Goal: Information Seeking & Learning: Learn about a topic

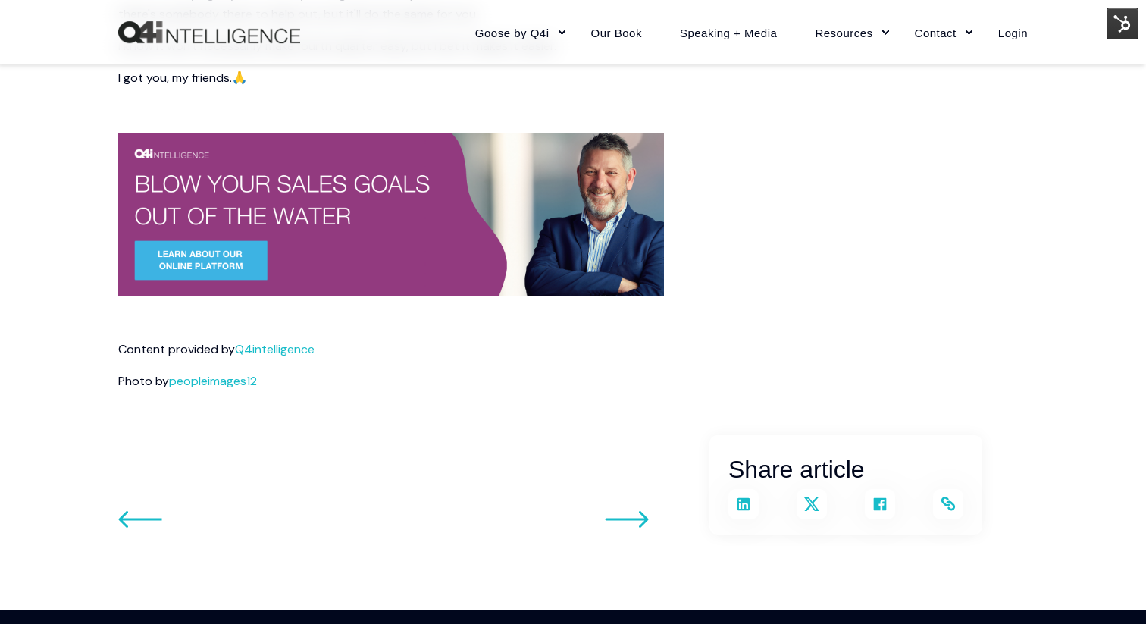
scroll to position [1589, 0]
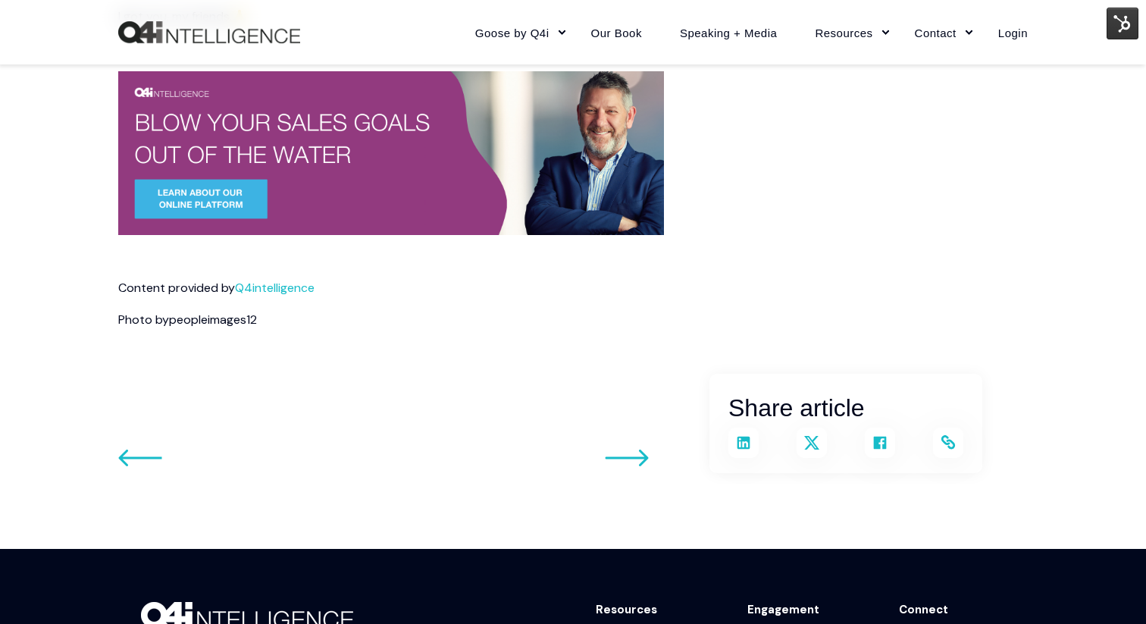
click at [224, 321] on link "peopleimages12" at bounding box center [213, 320] width 88 height 16
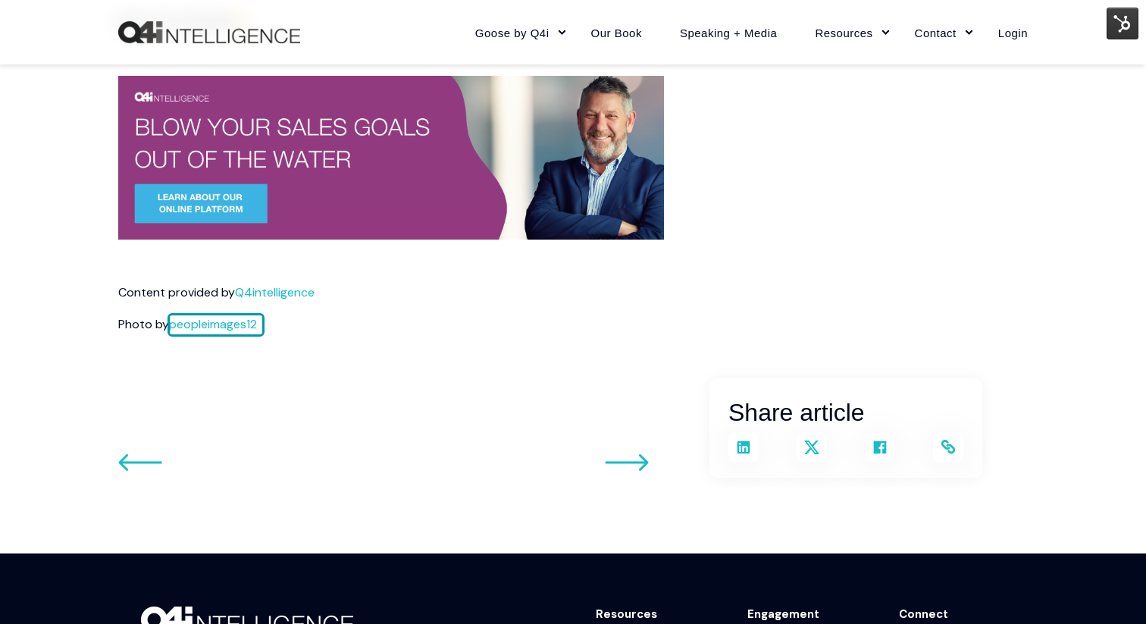
scroll to position [1578, 0]
